Goal: Navigation & Orientation: Understand site structure

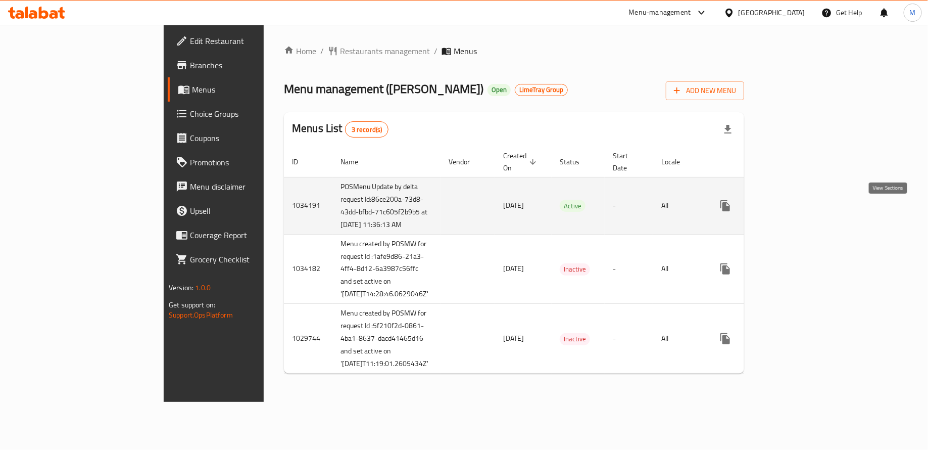
click at [805, 212] on icon "enhanced table" at bounding box center [798, 206] width 12 height 12
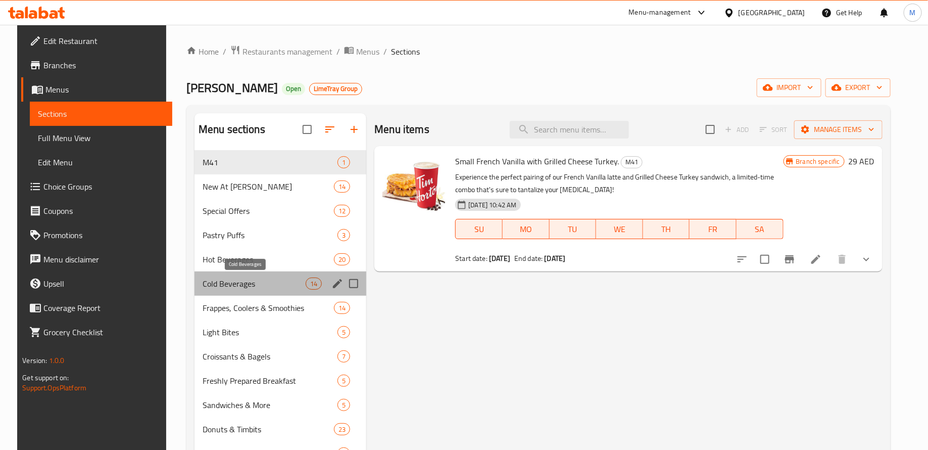
click at [279, 283] on span "Cold Beverages" at bounding box center [254, 283] width 103 height 12
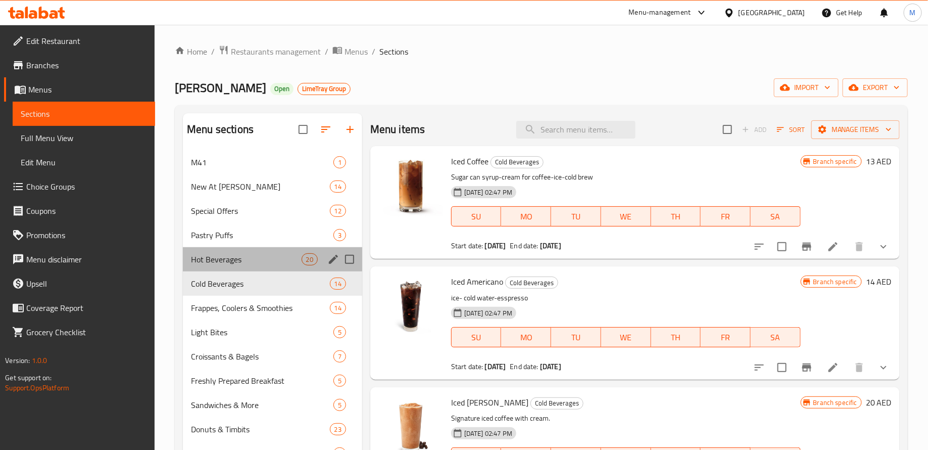
click at [279, 265] on div "Hot Beverages 20" at bounding box center [272, 259] width 179 height 24
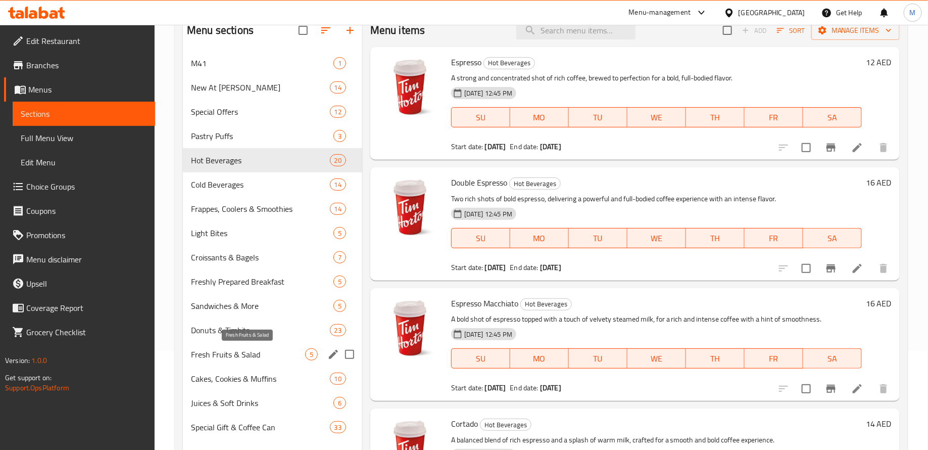
scroll to position [142, 0]
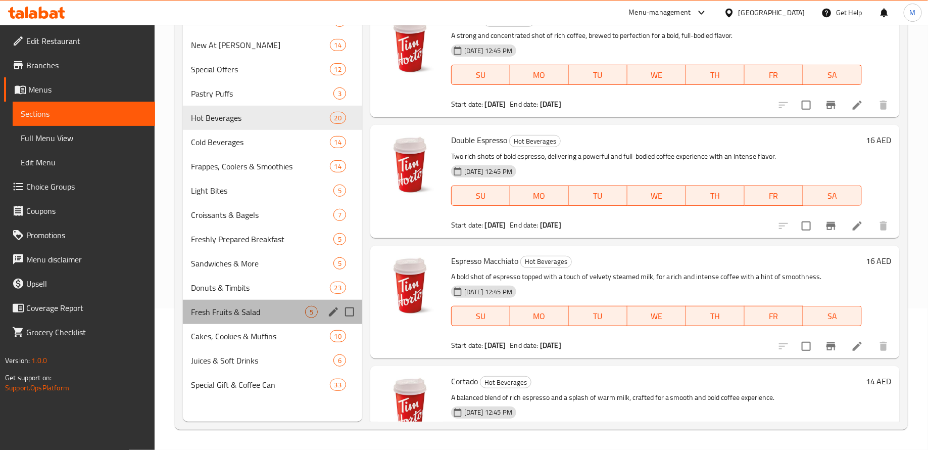
click at [272, 302] on div "Fresh Fruits & Salad 5" at bounding box center [272, 312] width 179 height 24
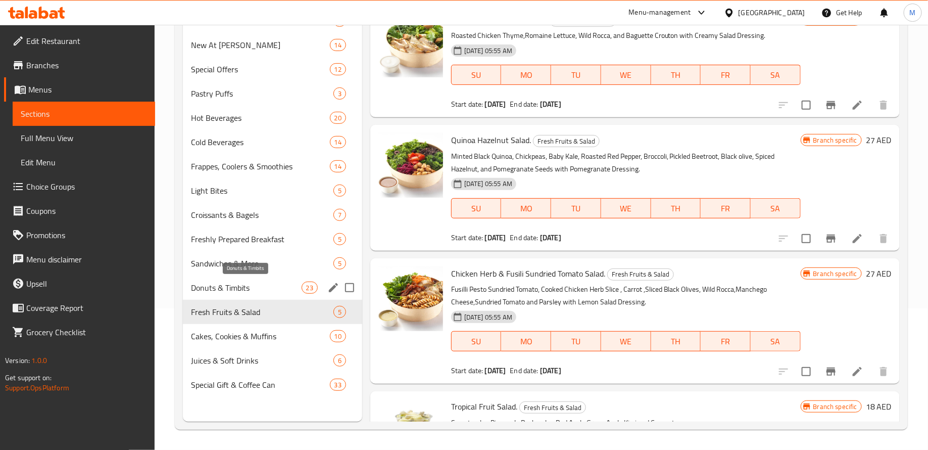
click at [268, 288] on span "Donuts & Timbits" at bounding box center [246, 288] width 110 height 12
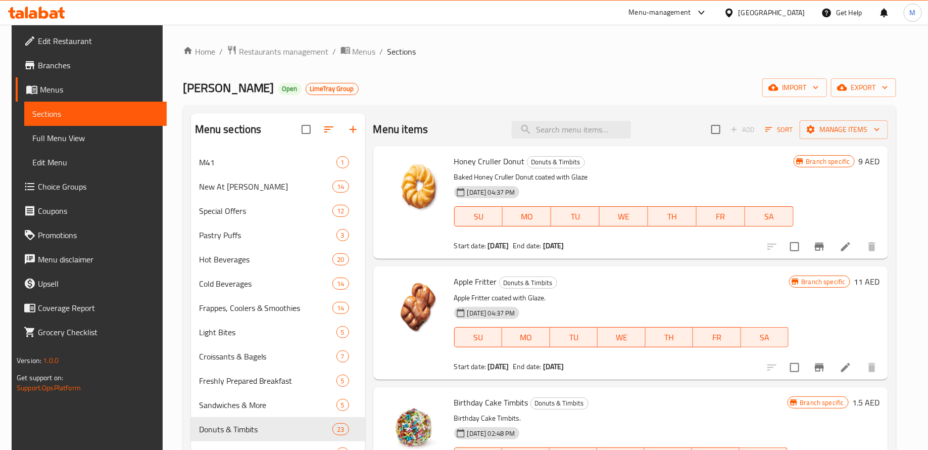
click at [51, 66] on span "Branches" at bounding box center [98, 65] width 121 height 12
